Goal: Information Seeking & Learning: Find specific fact

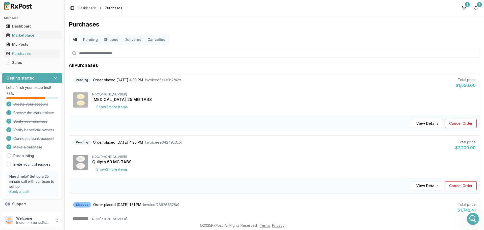
click at [22, 36] on div "Marketplace" at bounding box center [32, 35] width 52 height 5
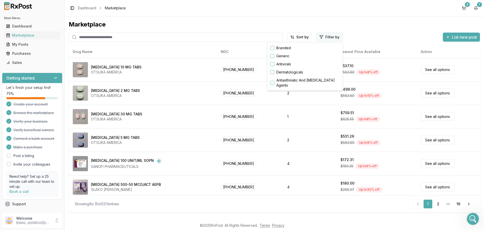
click at [327, 37] on html "Main Menu Dashboard Marketplace My Posts Purchases Sales Getting started Let's …" at bounding box center [242, 115] width 484 height 230
click at [273, 48] on button "button" at bounding box center [272, 48] width 4 height 4
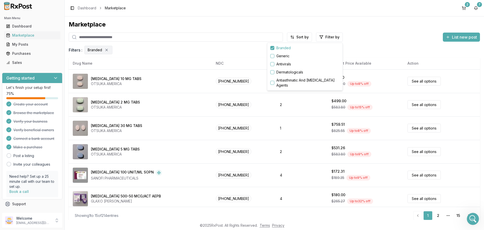
click at [163, 101] on html "Main Menu Dashboard Marketplace My Posts Purchases Sales Getting started Let's …" at bounding box center [242, 115] width 484 height 230
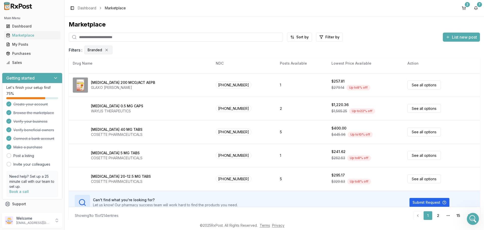
scroll to position [238, 0]
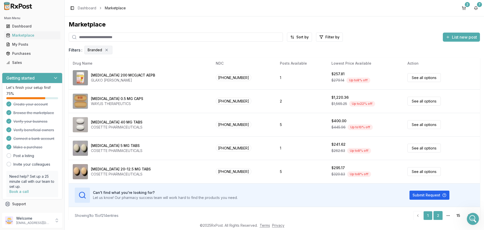
click at [438, 217] on link "2" at bounding box center [437, 215] width 9 height 9
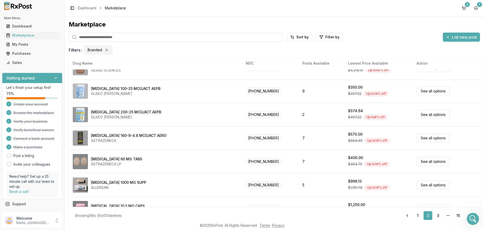
scroll to position [30, 0]
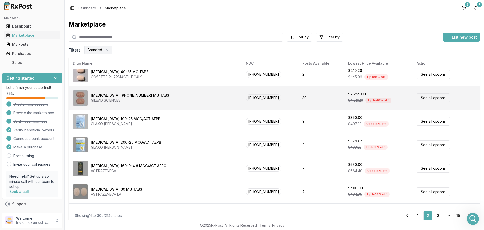
click at [428, 98] on link "See all options" at bounding box center [432, 97] width 33 height 9
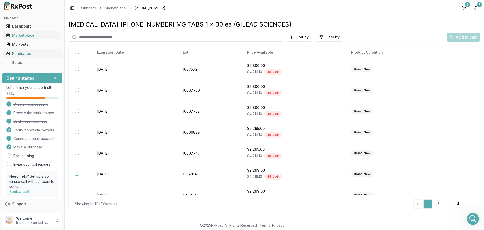
click at [21, 55] on div "Purchases" at bounding box center [32, 53] width 52 height 5
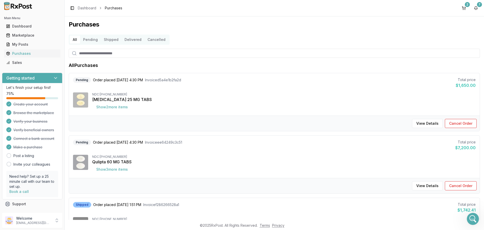
click at [132, 40] on button "Delivered" at bounding box center [132, 40] width 23 height 8
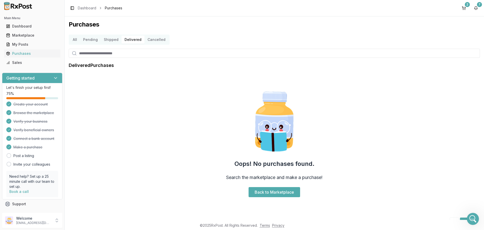
click at [109, 41] on button "Shipped" at bounding box center [111, 40] width 21 height 8
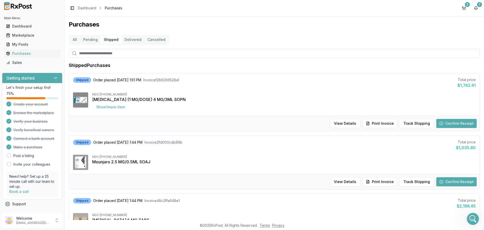
scroll to position [30, 0]
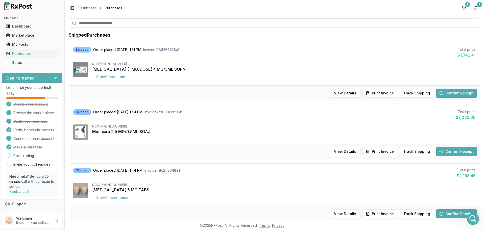
click at [110, 77] on button "Show 1 more item" at bounding box center [110, 76] width 37 height 9
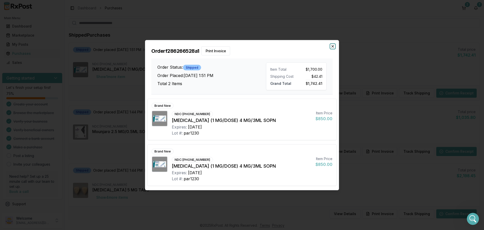
click at [333, 47] on icon "button" at bounding box center [332, 46] width 4 height 4
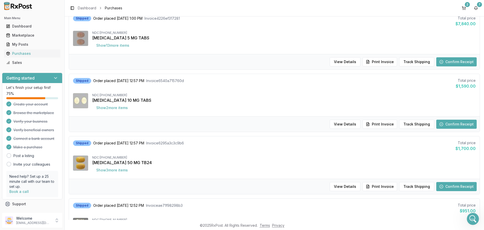
scroll to position [365, 0]
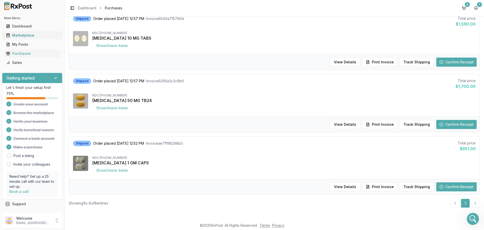
click at [24, 36] on div "Marketplace" at bounding box center [32, 35] width 52 height 5
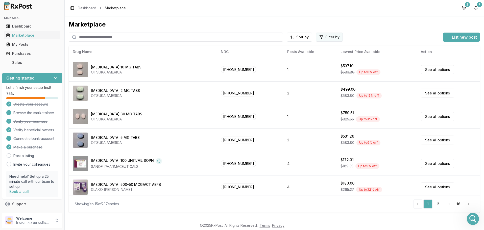
click at [328, 36] on html "Main Menu Dashboard Marketplace My Posts Purchases Sales Getting started Let's …" at bounding box center [242, 115] width 484 height 230
click at [273, 49] on button "button" at bounding box center [272, 48] width 4 height 4
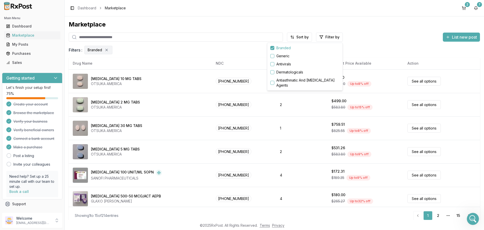
click at [139, 35] on html "Main Menu Dashboard Marketplace My Posts Purchases Sales Getting started Let's …" at bounding box center [242, 115] width 484 height 230
paste input "**********"
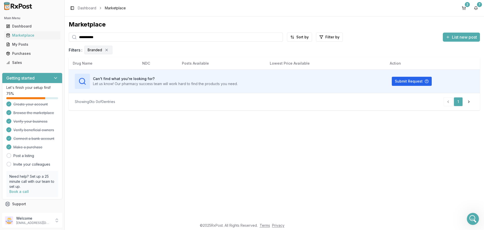
click at [93, 35] on input "**********" at bounding box center [176, 37] width 214 height 9
paste input "search"
type input "**********"
